Goal: Task Accomplishment & Management: Manage account settings

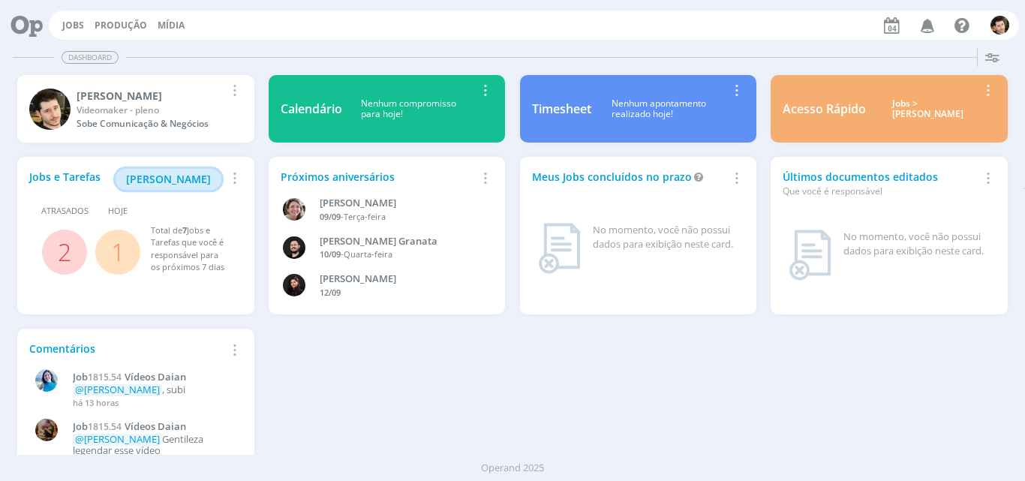
click at [164, 183] on span "[PERSON_NAME]" at bounding box center [168, 179] width 85 height 14
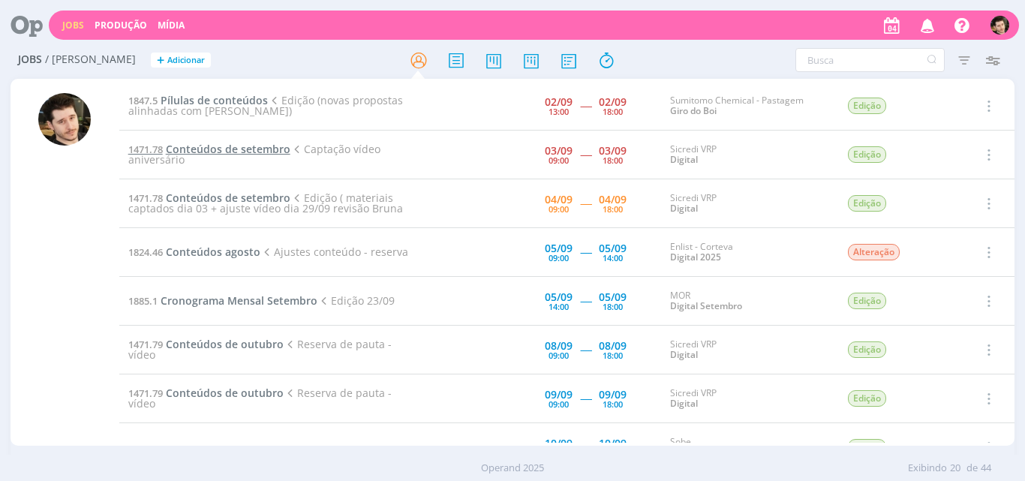
click at [261, 149] on span "Conteúdos de setembro" at bounding box center [228, 149] width 125 height 14
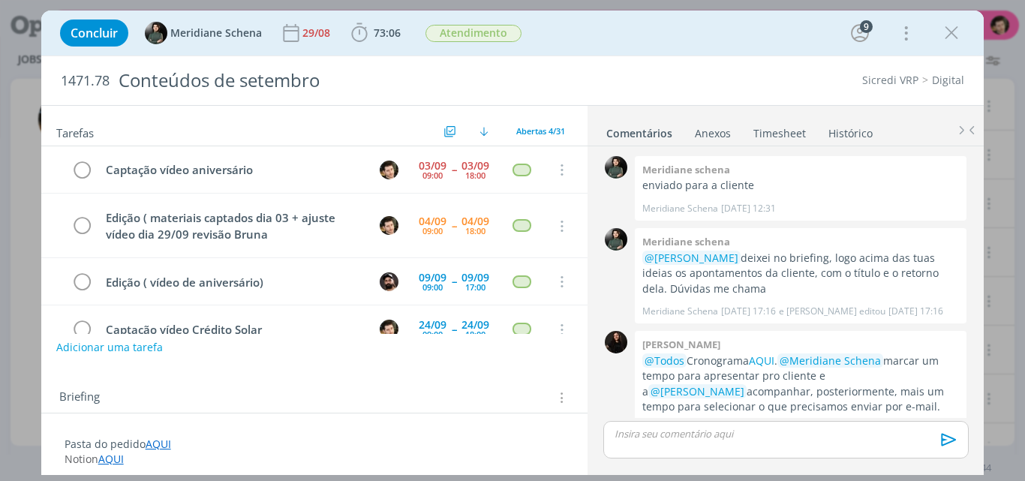
click at [791, 133] on link "Timesheet" at bounding box center [779, 130] width 54 height 22
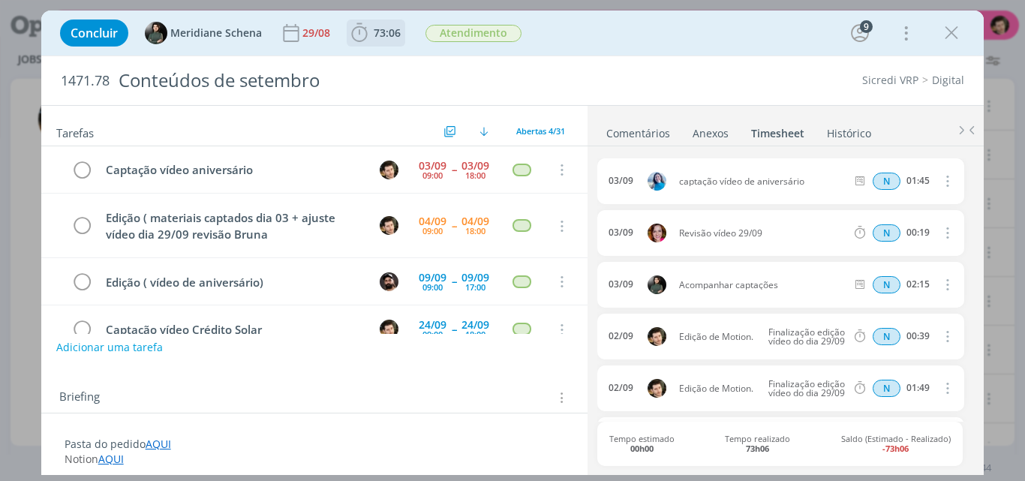
click at [380, 38] on span "73:06" at bounding box center [387, 33] width 27 height 14
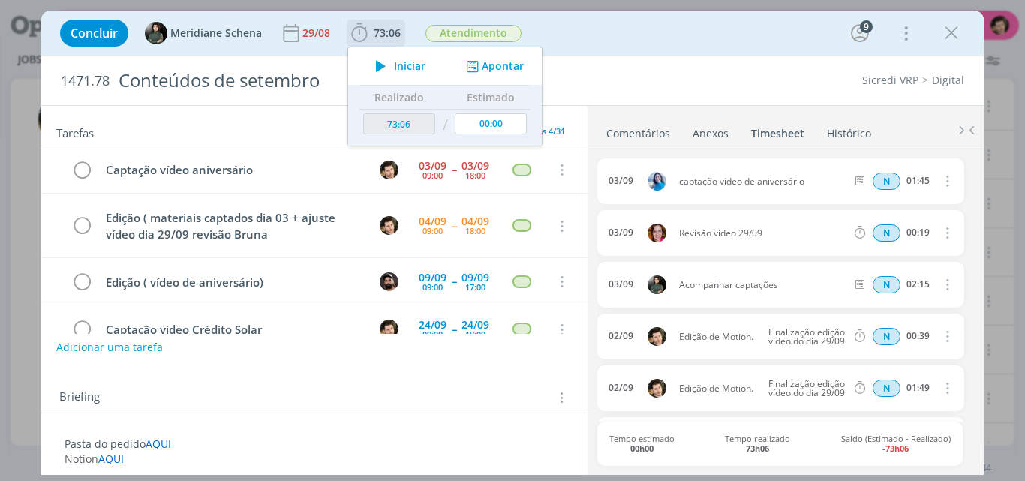
click at [496, 65] on button "Apontar" at bounding box center [493, 67] width 62 height 16
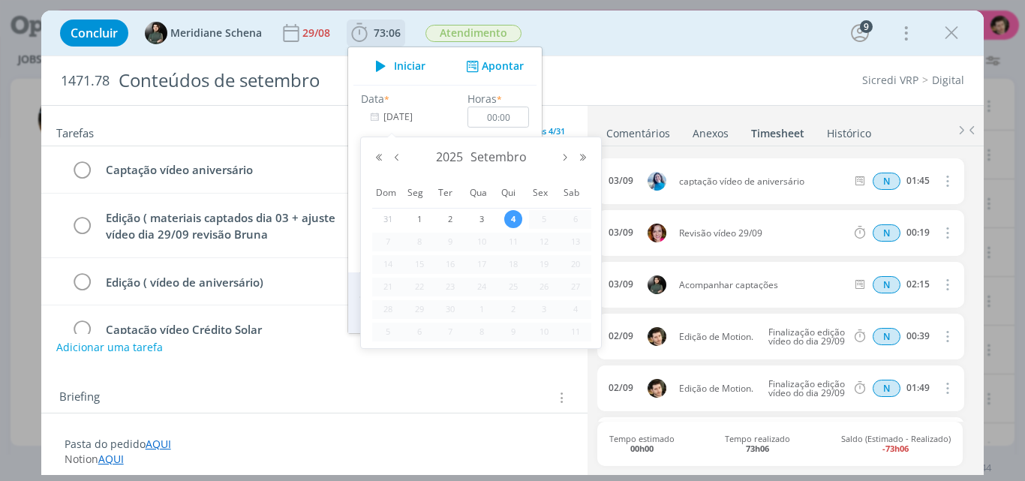
click at [406, 116] on input "[DATE]" at bounding box center [408, 117] width 94 height 21
click at [480, 211] on span "3" at bounding box center [482, 219] width 18 height 18
type input "[DATE]"
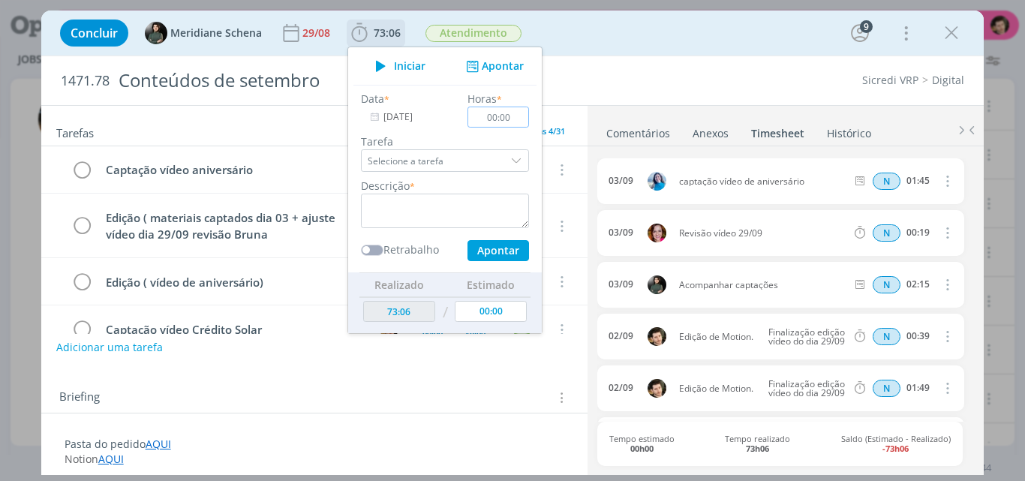
click at [500, 122] on input "00:00" at bounding box center [498, 117] width 62 height 21
drag, startPoint x: 515, startPoint y: 118, endPoint x: 448, endPoint y: 117, distance: 67.5
click at [448, 117] on div "Data * [DATE] Horas * 00:00 Tarefa Selecione a tarefa Descrição * Retrabalho Ap…" at bounding box center [444, 176] width 183 height 170
type input "02:15"
click at [490, 161] on input "Selecione a tarefa" at bounding box center [445, 160] width 168 height 23
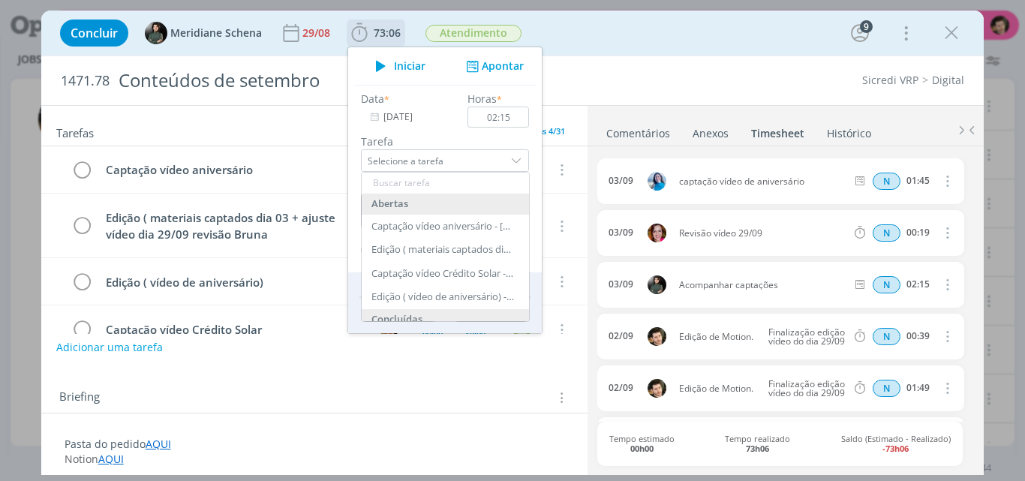
click at [455, 177] on input "dialog" at bounding box center [445, 183] width 167 height 21
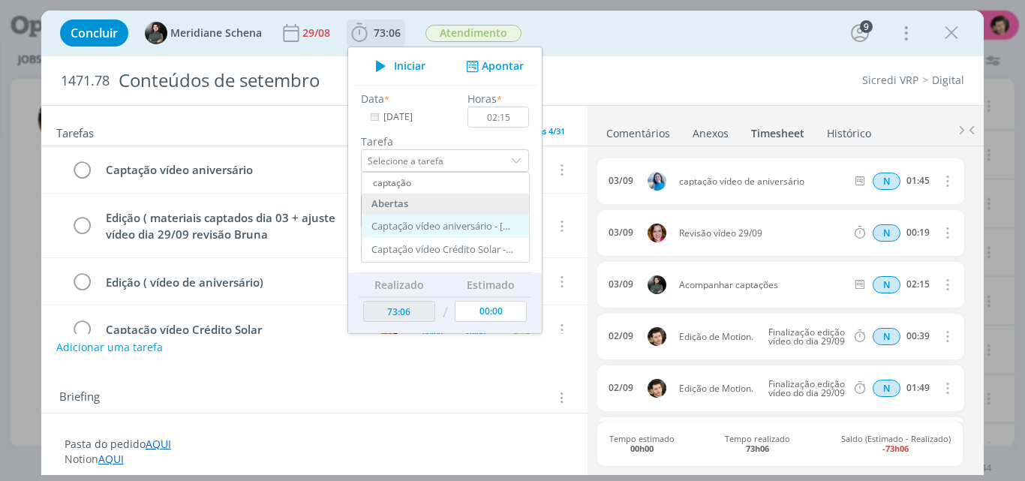
type input "captação"
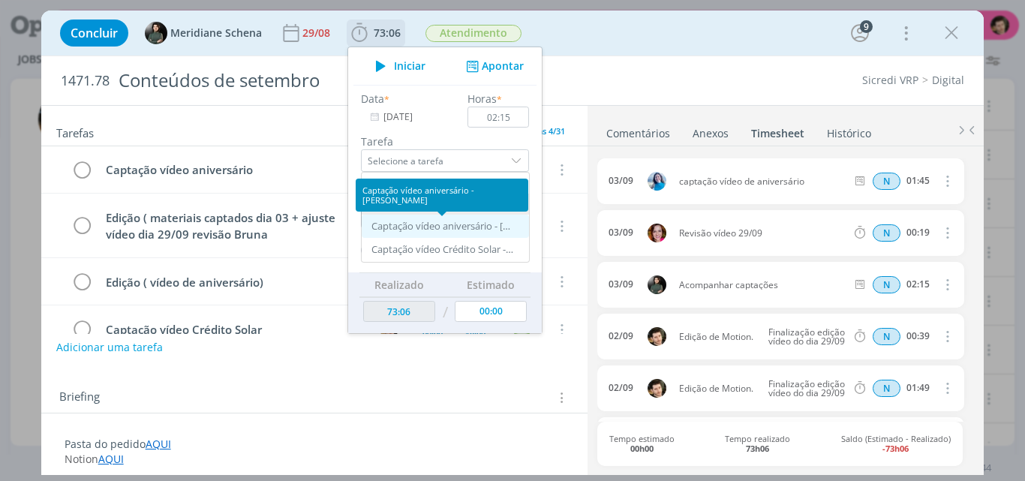
click at [463, 222] on div "Captação vídeo aniversário - [PERSON_NAME]" at bounding box center [442, 227] width 143 height 12
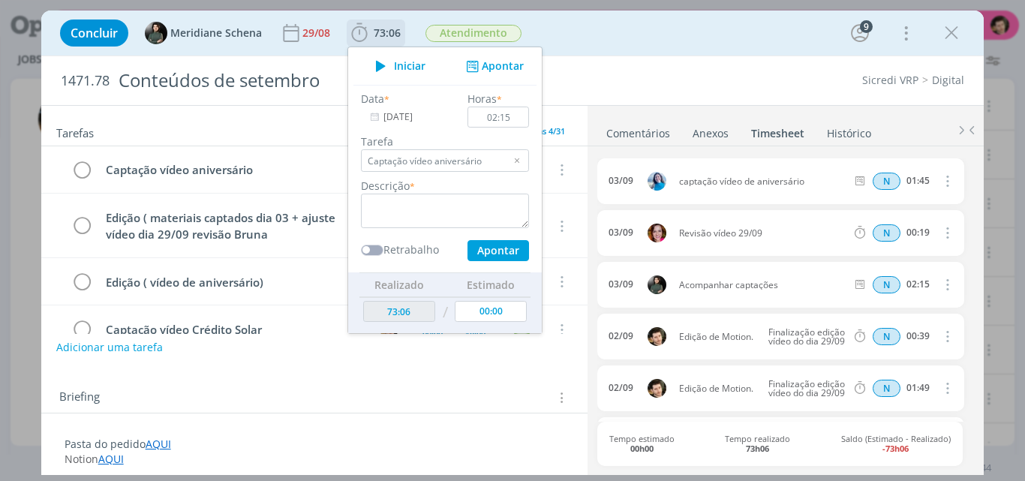
click at [518, 161] on div "dialog" at bounding box center [517, 160] width 23 height 23
type input "Selecione a tarefa"
click at [470, 206] on textarea "dialog" at bounding box center [445, 211] width 168 height 35
type textarea "Captação de Vídeo."
click at [495, 252] on button "Apontar" at bounding box center [498, 250] width 62 height 21
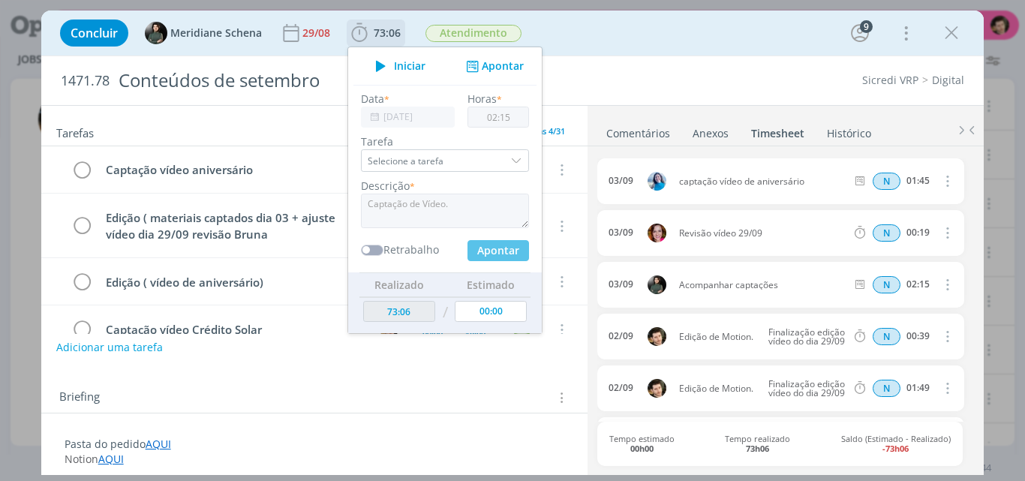
type input "75:21"
type input "[DATE]"
type input "00:00"
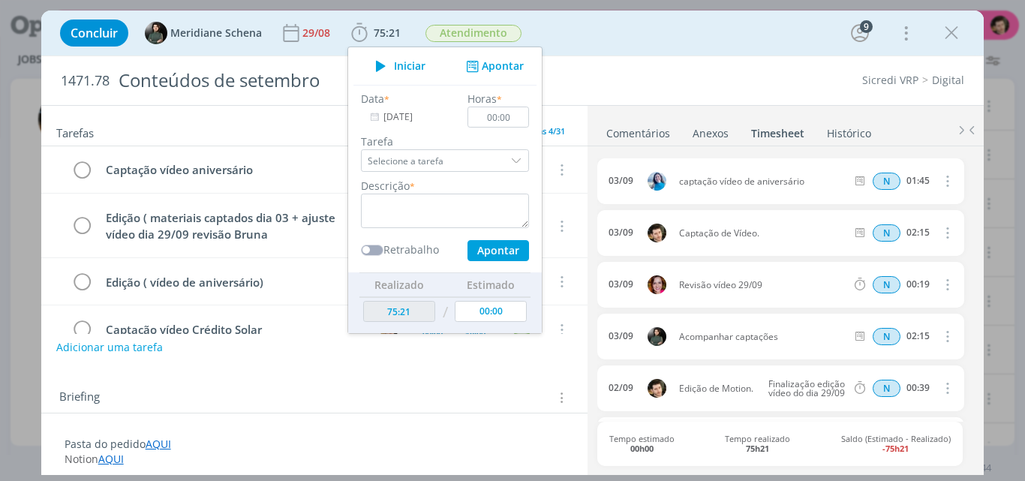
click at [632, 65] on div "1471.78 Conteúdos de setembro Sicredi VRP Digital" at bounding box center [512, 80] width 943 height 49
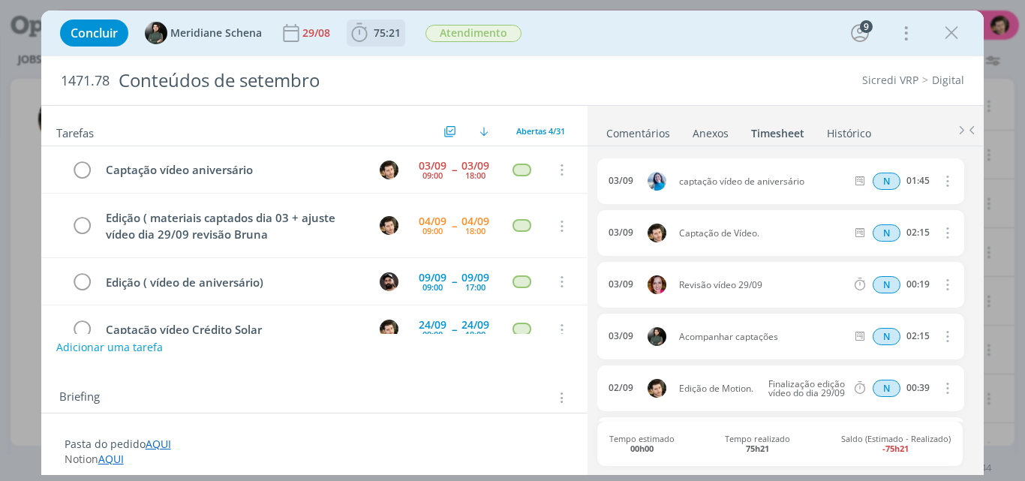
click at [380, 32] on span "75:21" at bounding box center [387, 33] width 27 height 14
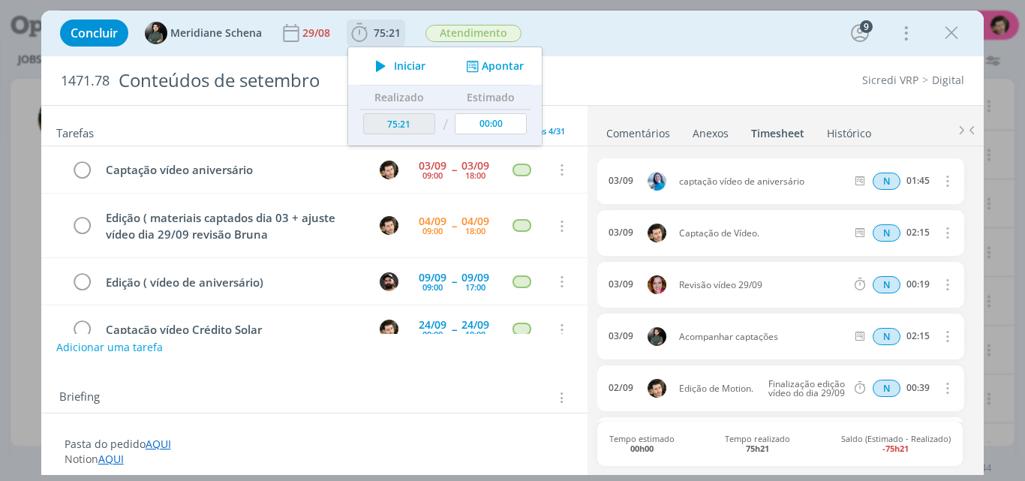
click at [495, 67] on button "Apontar" at bounding box center [493, 67] width 62 height 16
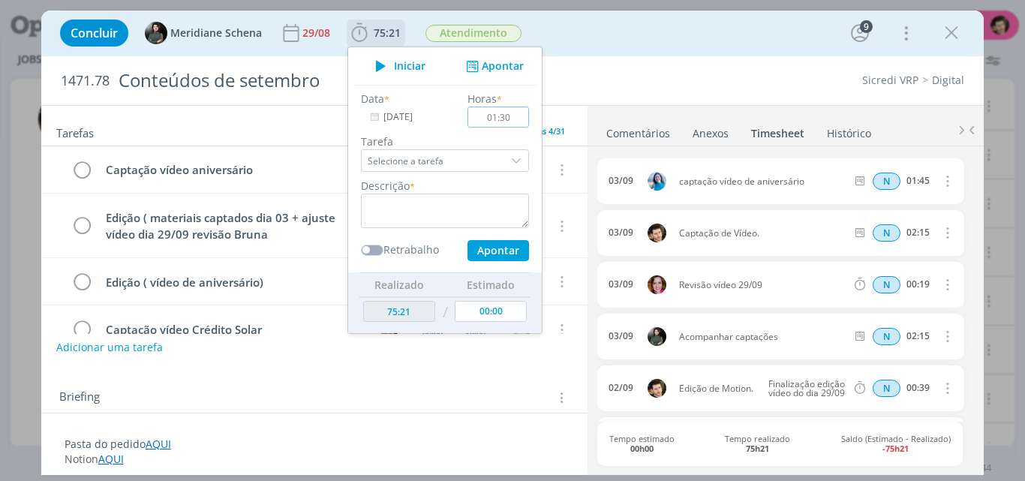
type input "01:30"
click at [473, 210] on textarea "dialog" at bounding box center [445, 211] width 168 height 35
type textarea "Descarga de Material."
click at [503, 117] on input "01:30" at bounding box center [498, 117] width 62 height 21
type input "01:00"
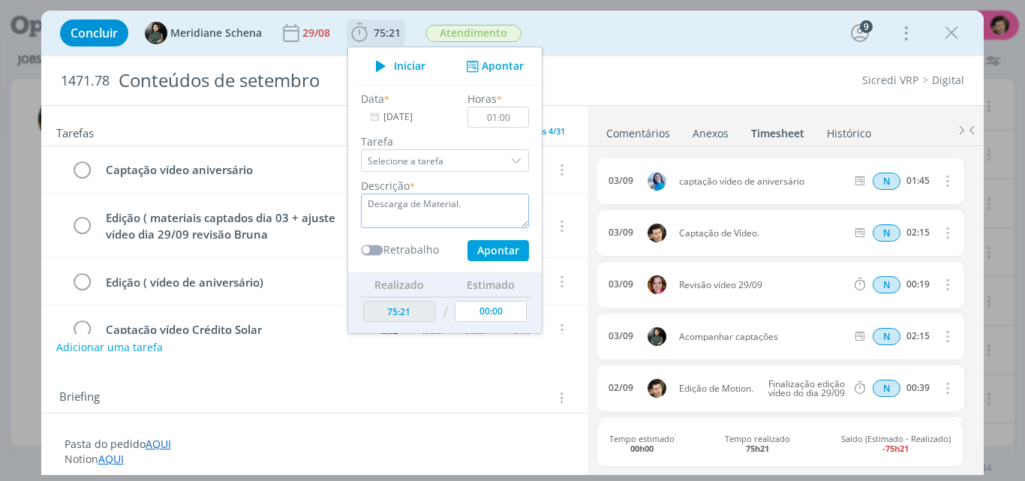
click at [495, 220] on textarea "Descarga de Material." at bounding box center [445, 211] width 168 height 35
click at [506, 250] on button "Apontar" at bounding box center [498, 250] width 62 height 21
type input "76:21"
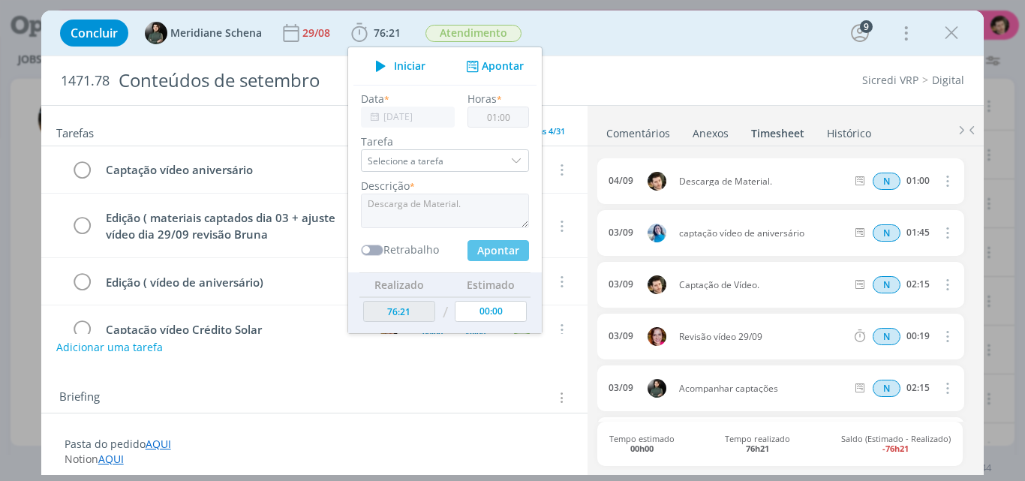
type input "00:00"
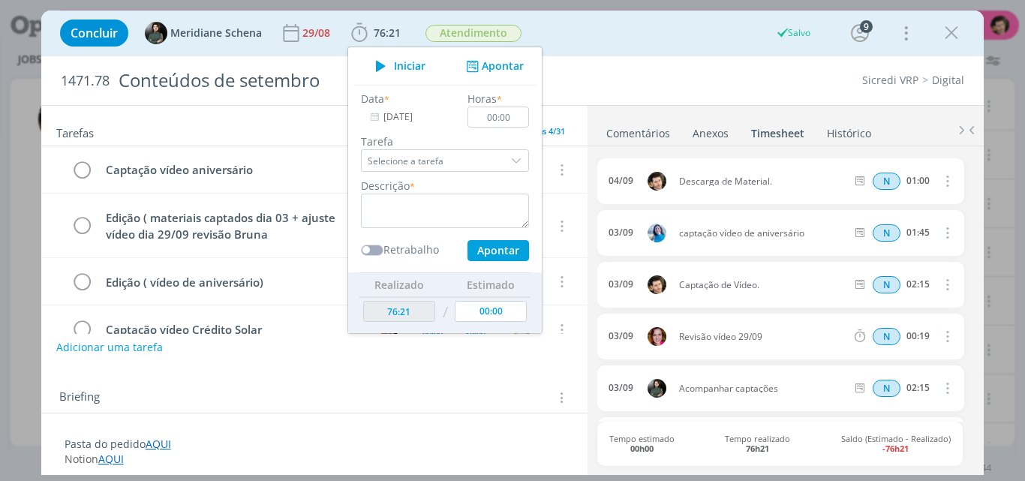
click at [719, 40] on div "Concluir Meridiane Schena 29/08 76:21 Iniciar Apontar Data * [DATE] Horas * 00:…" at bounding box center [513, 33] width 920 height 36
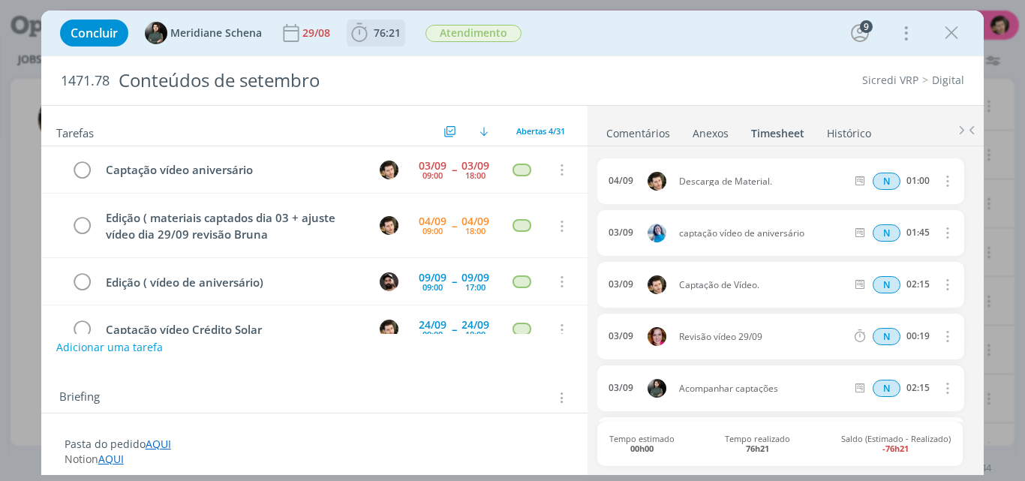
click at [377, 36] on span "76:21" at bounding box center [387, 33] width 27 height 14
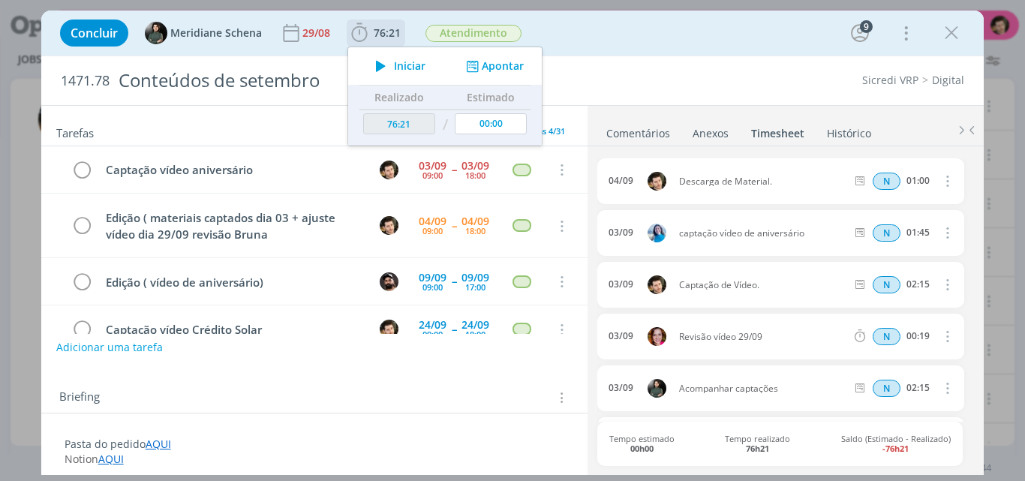
click at [506, 65] on button "Apontar" at bounding box center [493, 67] width 62 height 16
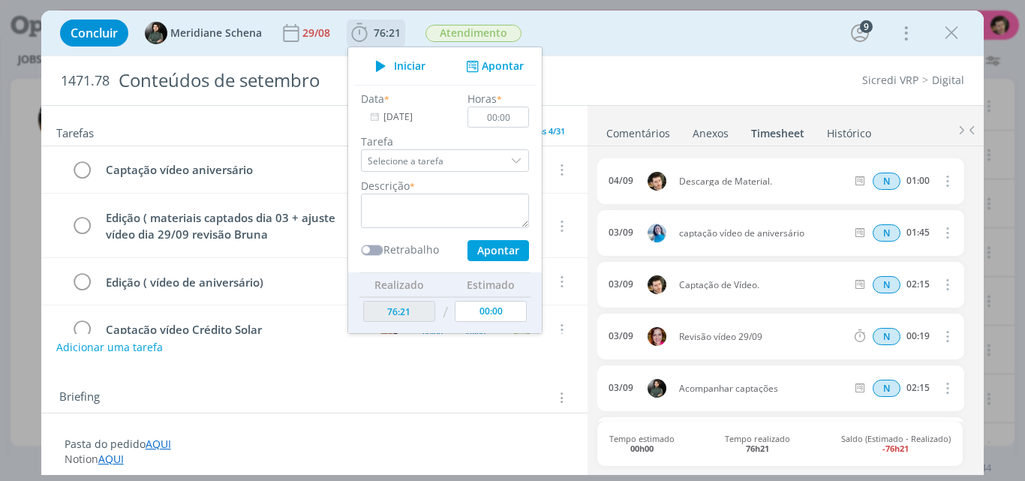
click at [494, 157] on input "Selecione a tarefa" at bounding box center [445, 160] width 168 height 23
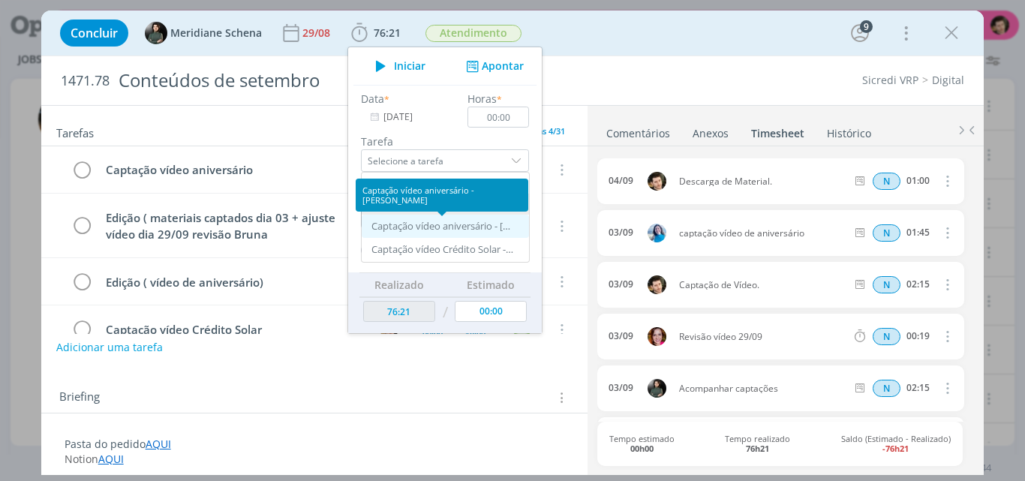
click at [468, 224] on div "Captação vídeo aniversário - [PERSON_NAME]" at bounding box center [442, 227] width 143 height 12
type input "Captação vídeo aniversário"
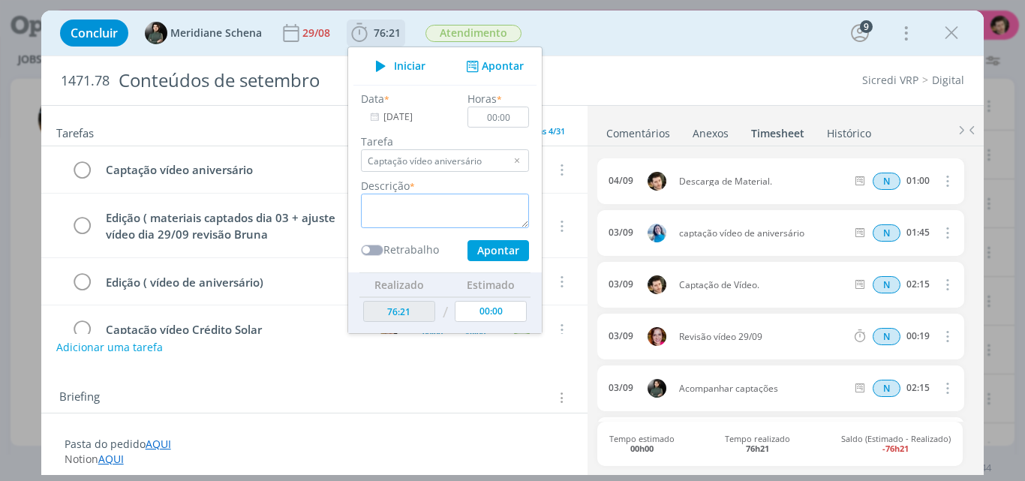
click at [446, 209] on textarea "dialog" at bounding box center [445, 211] width 168 height 35
type textarea "Captação de Vídeo."
click at [518, 115] on input "00:00" at bounding box center [498, 117] width 62 height 21
type input "01:45"
click at [480, 209] on textarea "Captação de Vídeo." at bounding box center [445, 211] width 168 height 35
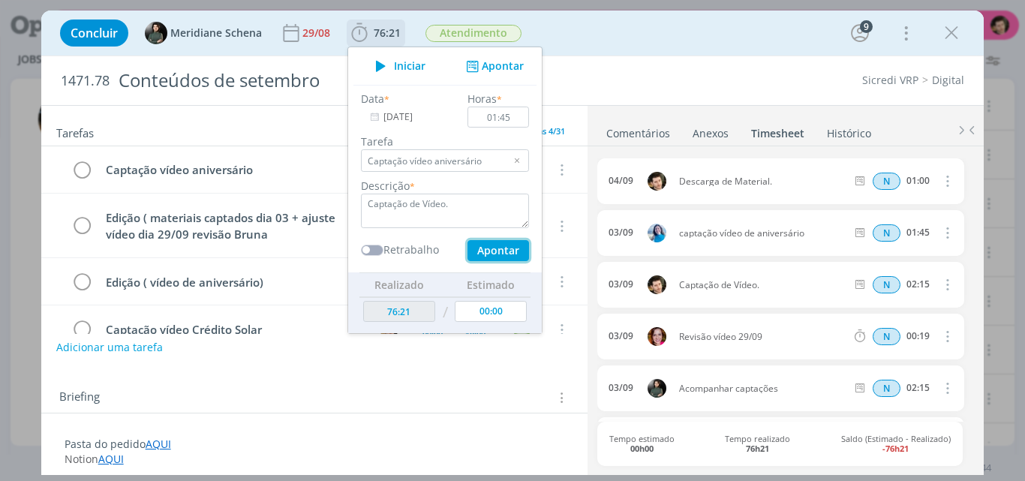
click at [499, 251] on button "Apontar" at bounding box center [498, 250] width 62 height 21
type input "78:06"
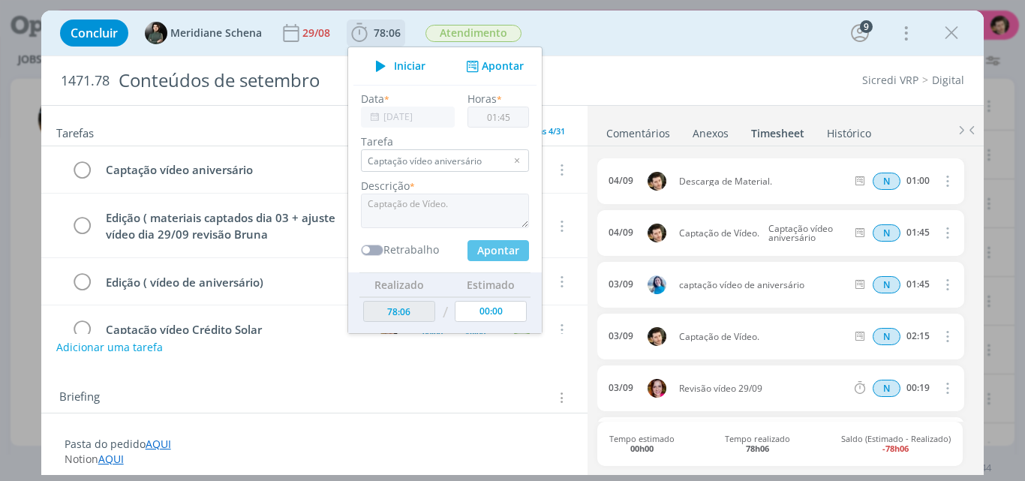
type input "00:00"
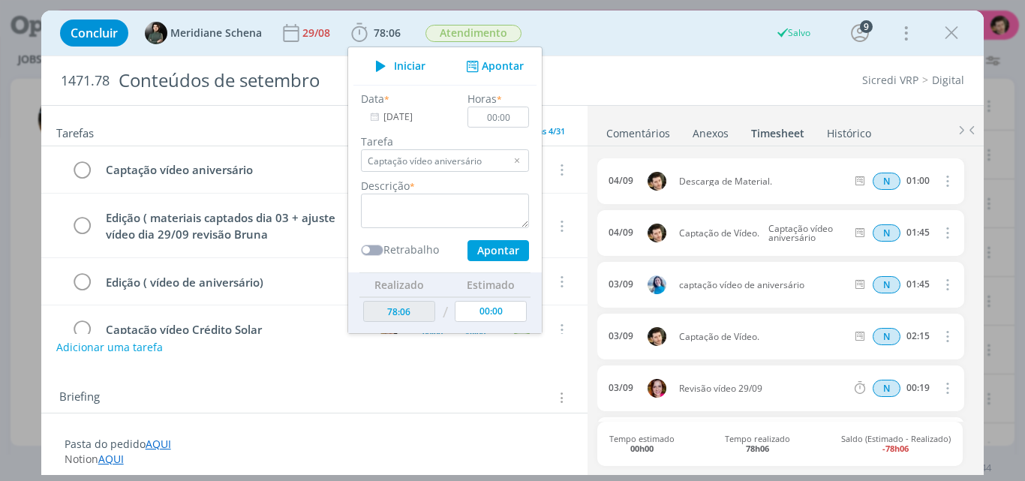
click at [624, 42] on div "Concluir Meridiane Schena 29/08 78:06 Iniciar Apontar Data * [DATE] Horas * 00:…" at bounding box center [513, 33] width 920 height 36
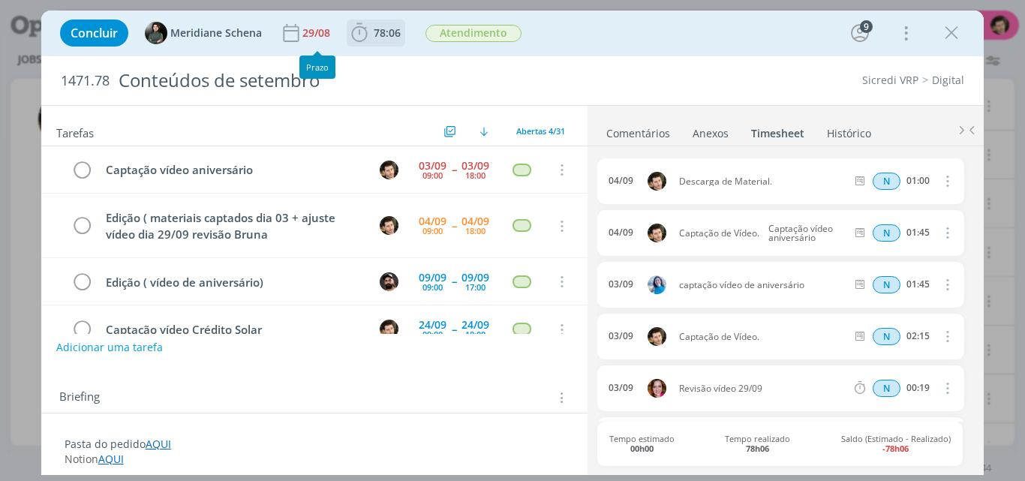
click at [362, 27] on icon "dialog" at bounding box center [359, 32] width 16 height 19
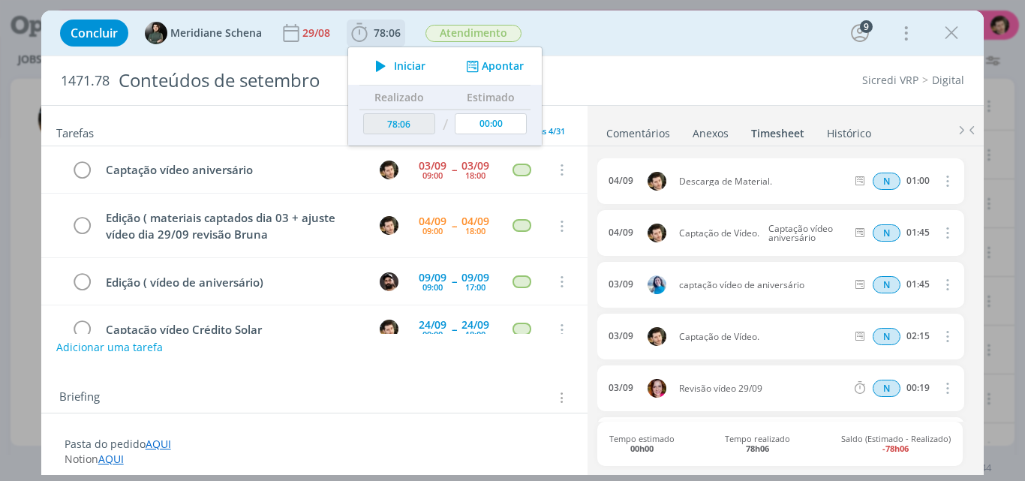
click at [493, 65] on button "Apontar" at bounding box center [493, 67] width 62 height 16
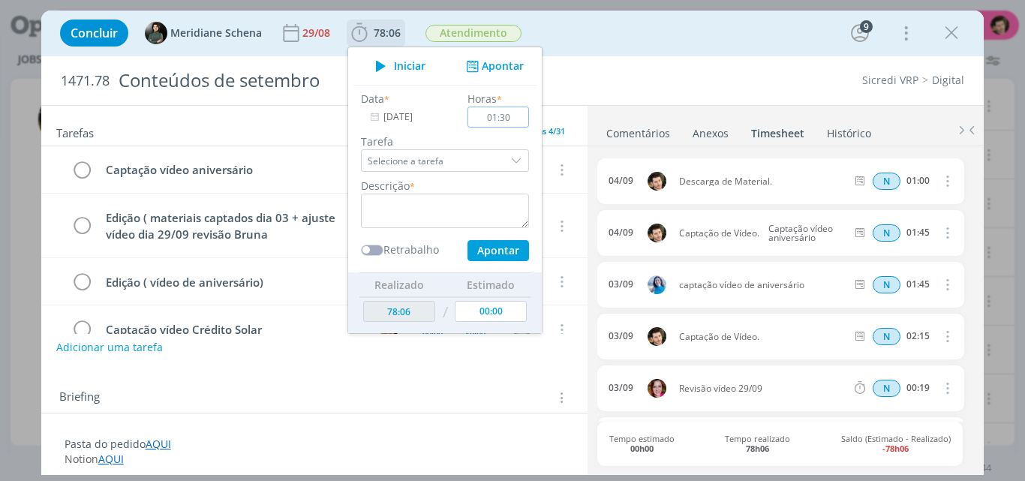
type input "01:30"
click at [455, 218] on textarea "dialog" at bounding box center [445, 211] width 168 height 35
type textarea "Descarga de Material e Pré-Edição."
click at [503, 246] on button "Apontar" at bounding box center [498, 250] width 62 height 21
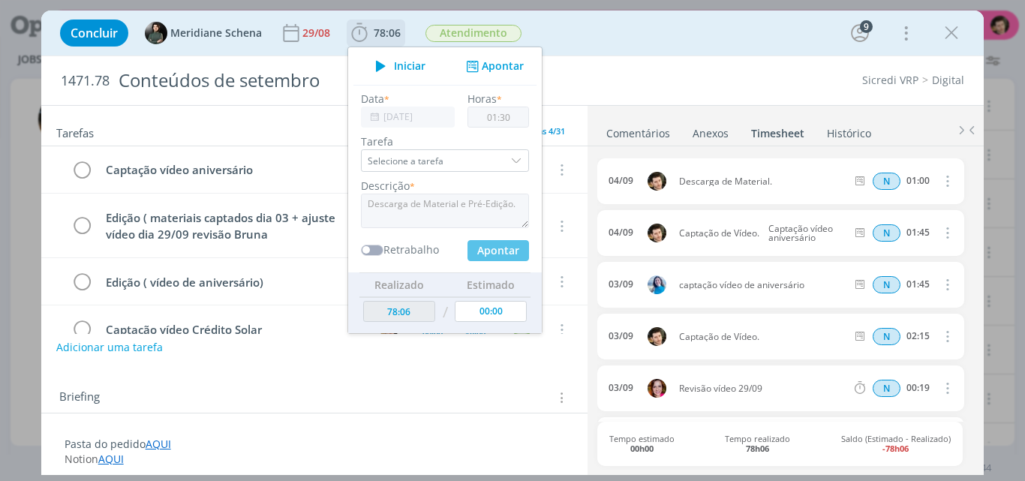
type input "79:36"
type input "00:00"
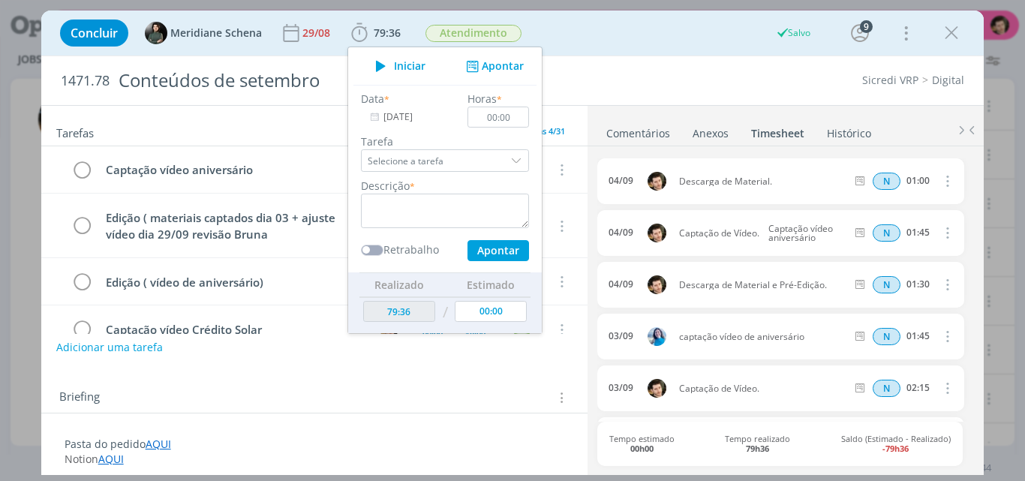
click at [712, 53] on div "Concluir Meridiane Schena 29/08 79:36 Iniciar Apontar Data * [DATE] Horas * 00:…" at bounding box center [512, 33] width 943 height 45
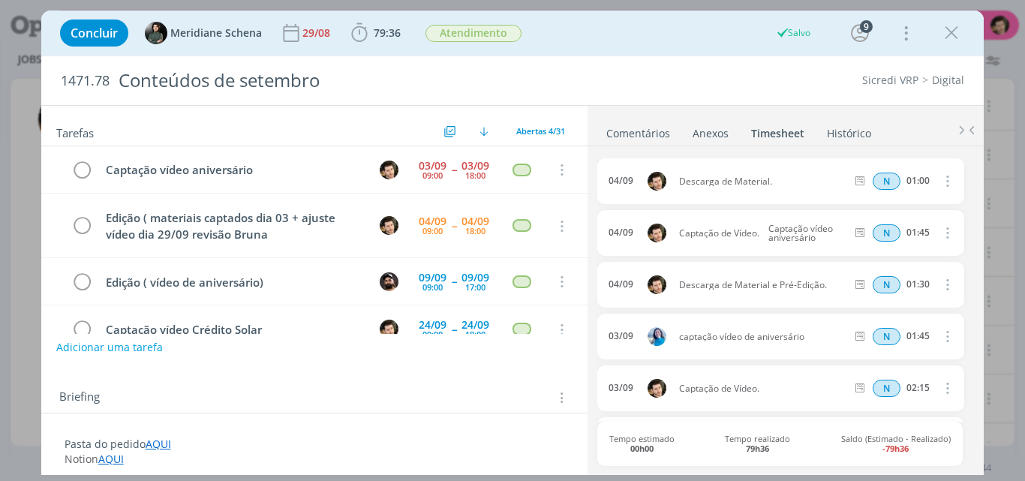
click at [644, 126] on link "Comentários" at bounding box center [637, 130] width 65 height 22
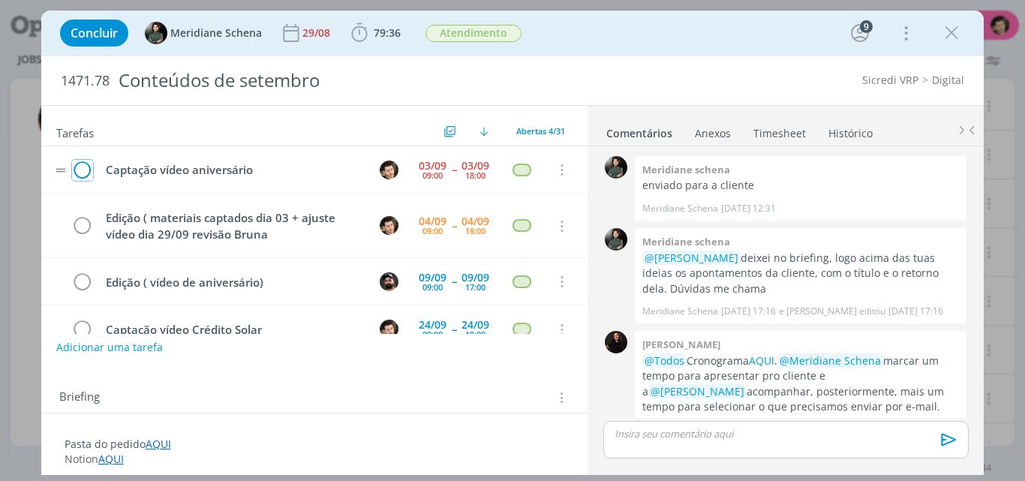
click at [89, 171] on icon "dialog" at bounding box center [82, 170] width 21 height 23
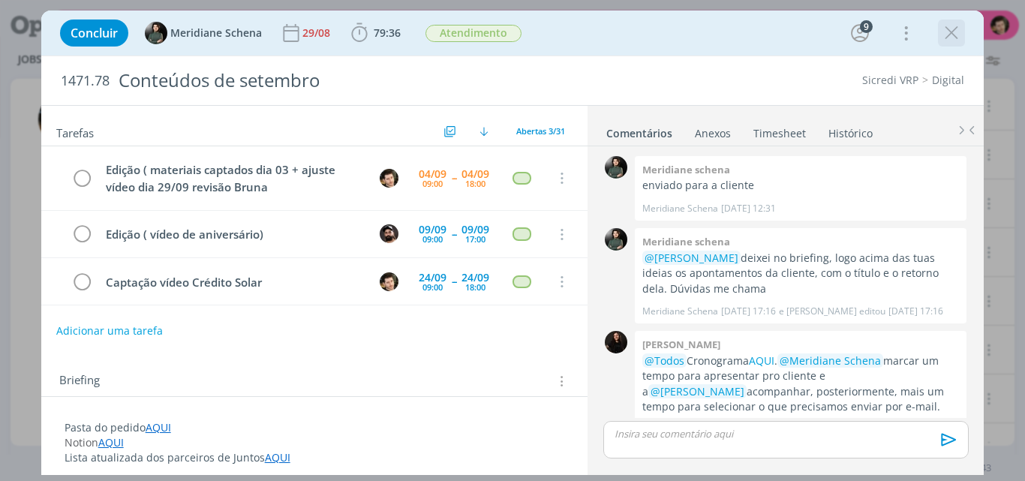
click at [952, 34] on icon "dialog" at bounding box center [951, 33] width 23 height 23
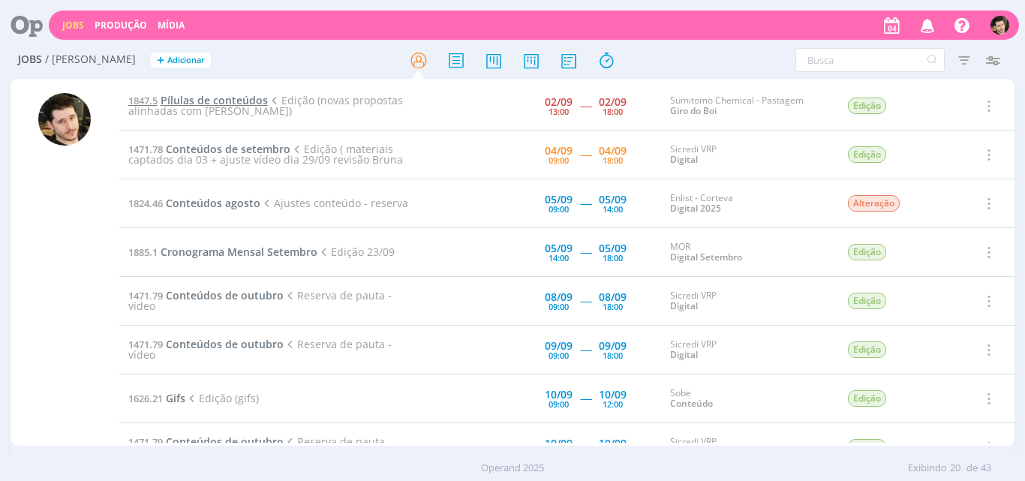
click at [214, 98] on span "Pílulas de conteúdos" at bounding box center [214, 100] width 107 height 14
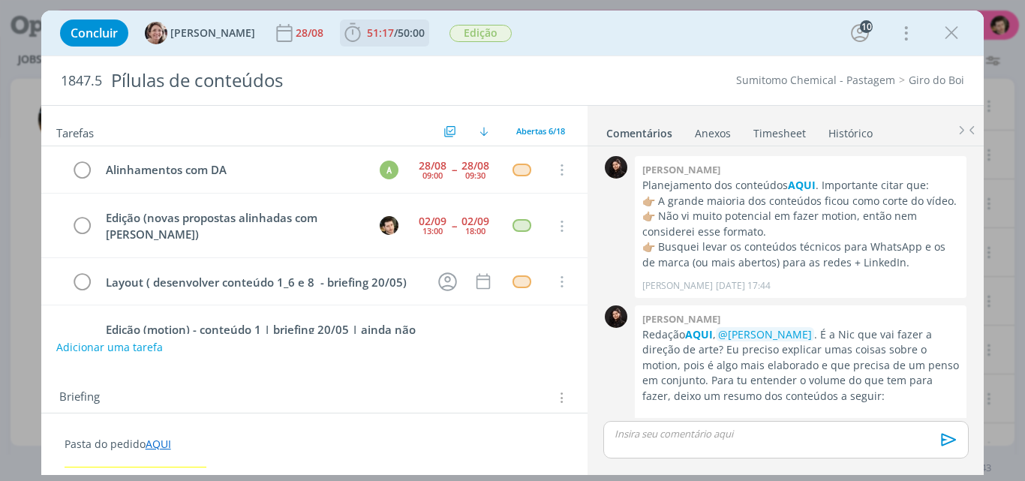
scroll to position [2426, 0]
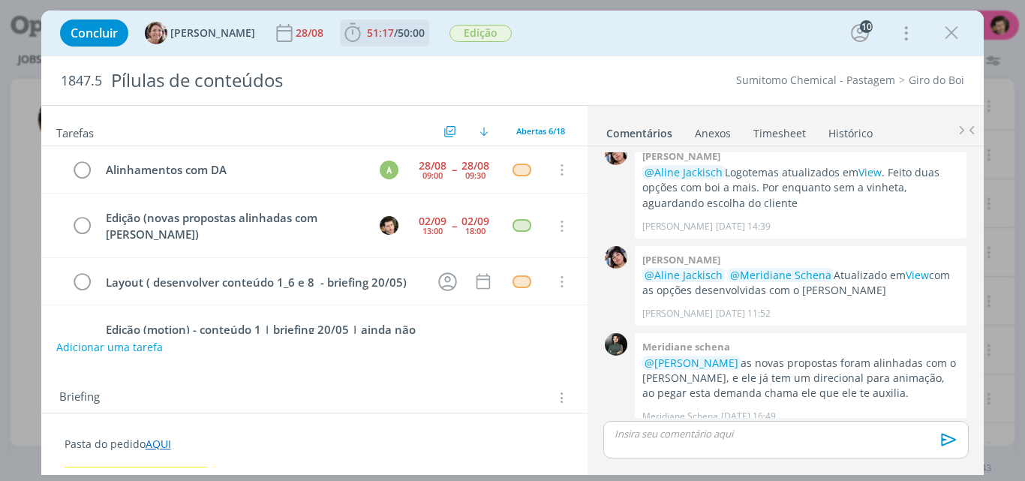
click at [364, 36] on b "51:17 / 50:00" at bounding box center [396, 33] width 64 height 11
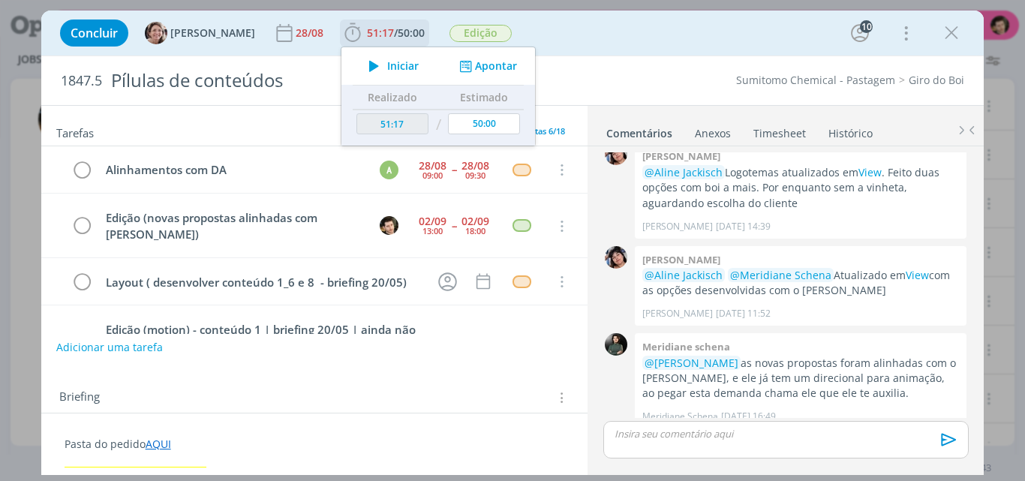
click at [387, 62] on span "Iniciar" at bounding box center [403, 66] width 32 height 11
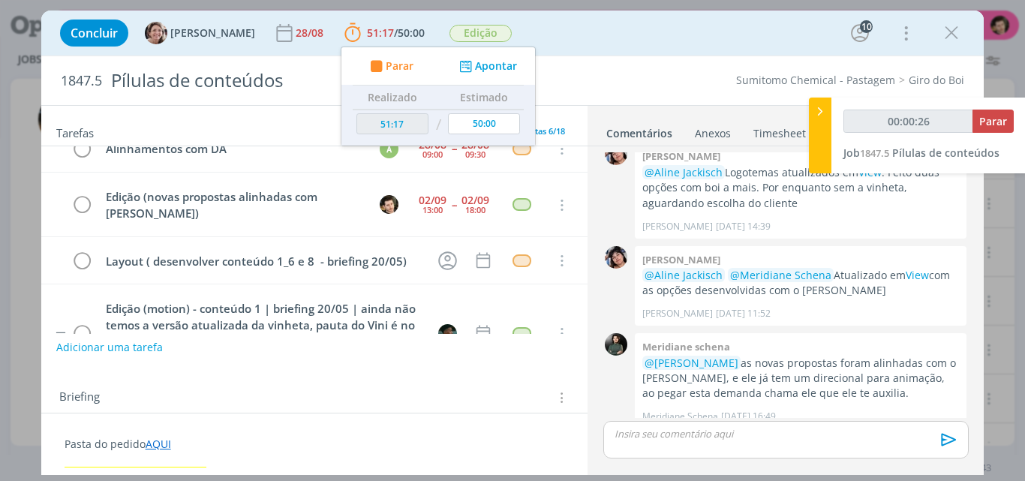
scroll to position [0, 0]
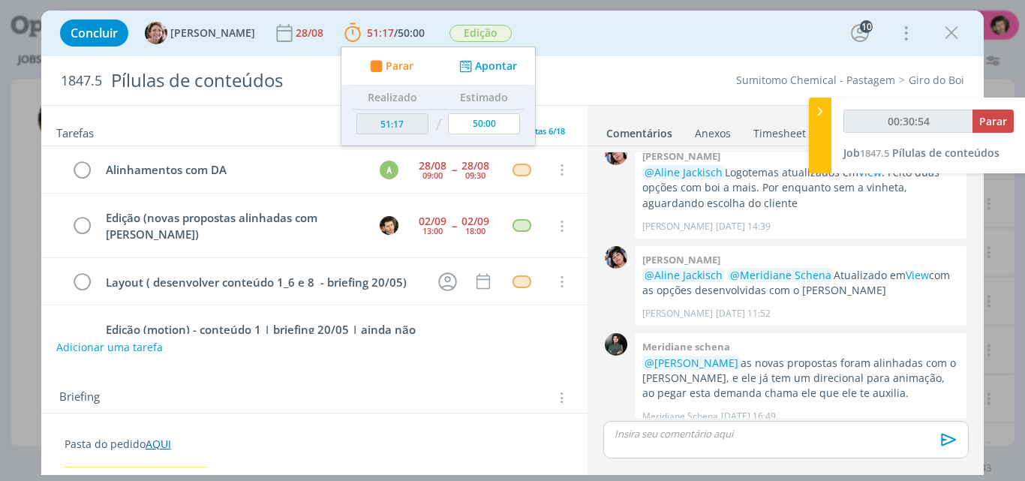
type input "00:31:54"
